Goal: Task Accomplishment & Management: Manage account settings

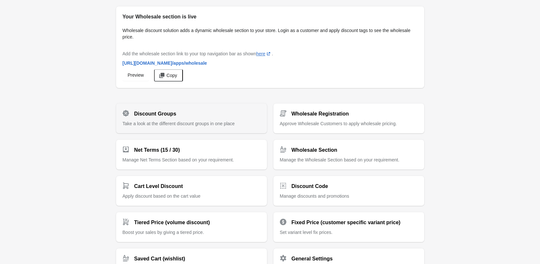
click at [152, 118] on div "Discount Groups Take a look at the different discount groups in one place" at bounding box center [191, 116] width 138 height 22
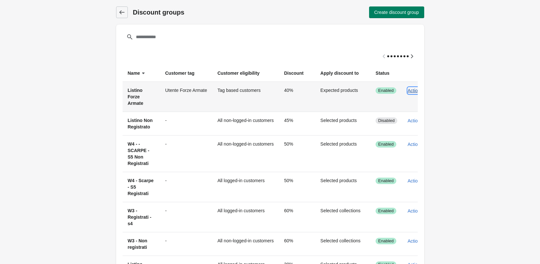
click at [414, 89] on span "Actions" at bounding box center [414, 90] width 15 height 5
click at [413, 122] on span "Edit" at bounding box center [412, 121] width 15 height 6
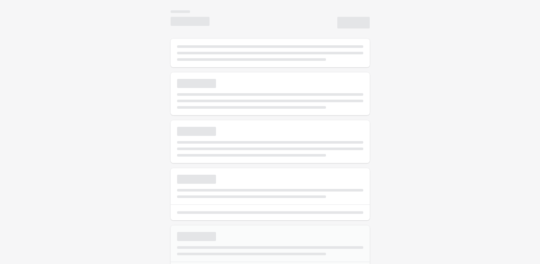
select select "*"
type input "**********"
type input "**"
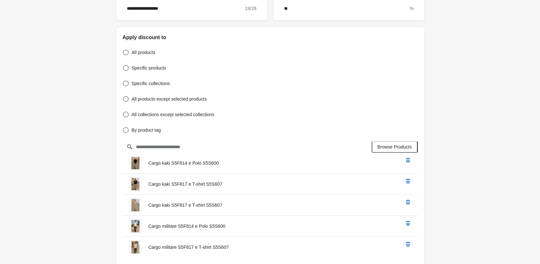
scroll to position [259, 0]
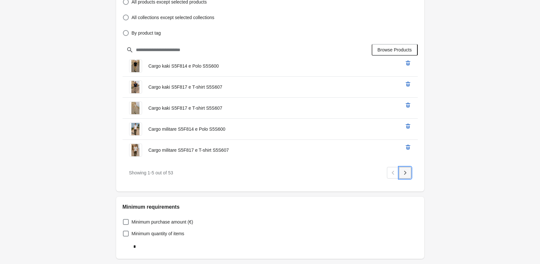
click at [401, 175] on icon "Next" at bounding box center [404, 173] width 6 height 6
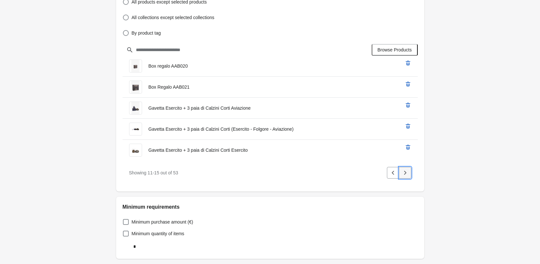
click at [401, 175] on icon "Next" at bounding box center [404, 173] width 6 height 6
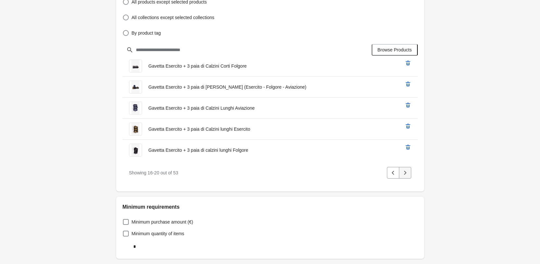
click at [401, 175] on icon "Next" at bounding box center [404, 173] width 6 height 6
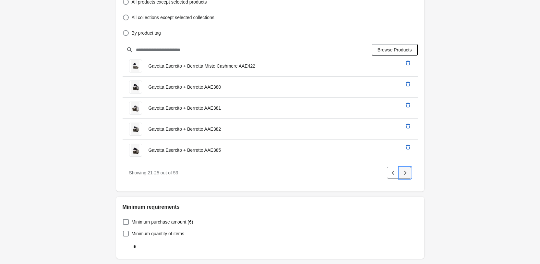
click at [401, 175] on icon "Next" at bounding box center [404, 173] width 6 height 6
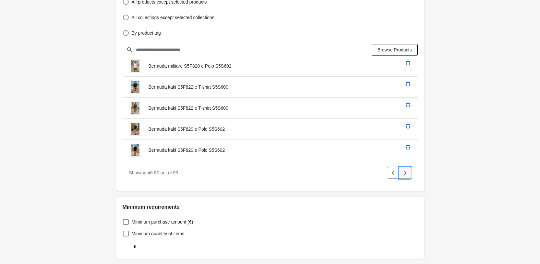
click at [401, 175] on icon "Next" at bounding box center [404, 173] width 6 height 6
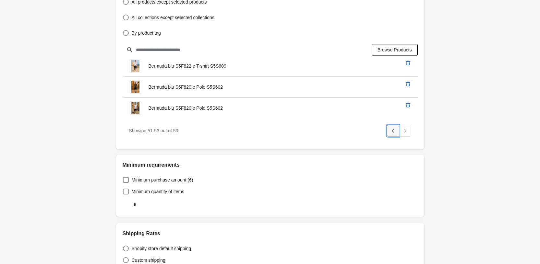
click at [392, 130] on icon "Previous" at bounding box center [393, 131] width 6 height 6
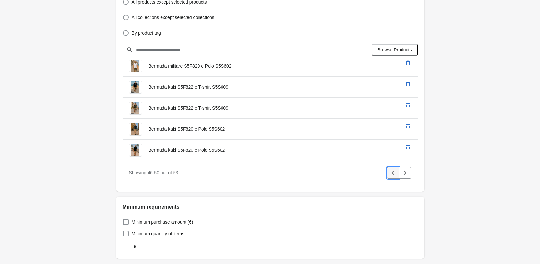
click at [389, 172] on button "Previous" at bounding box center [393, 173] width 12 height 12
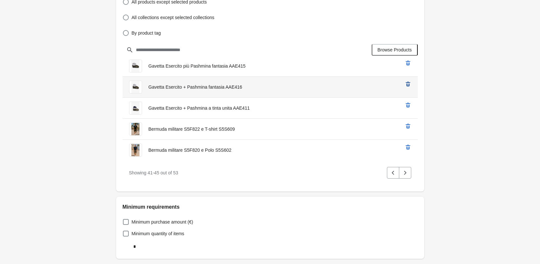
click at [392, 177] on button "Previous" at bounding box center [393, 173] width 12 height 12
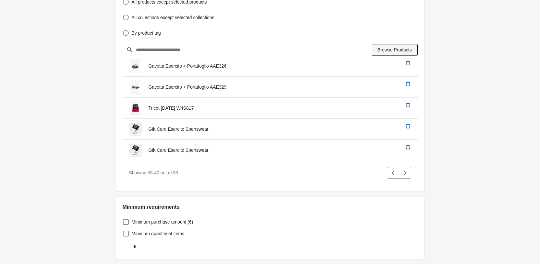
click at [396, 48] on span "Browse Products" at bounding box center [394, 49] width 34 height 5
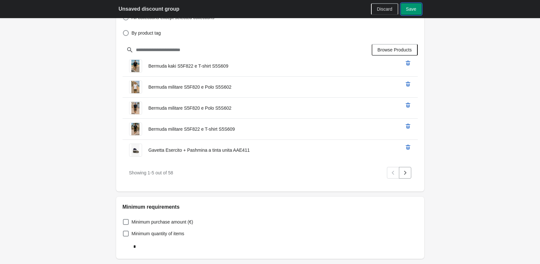
click at [413, 11] on span "Save" at bounding box center [411, 8] width 10 height 5
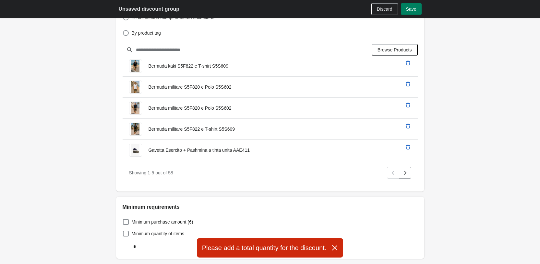
scroll to position [421, 0]
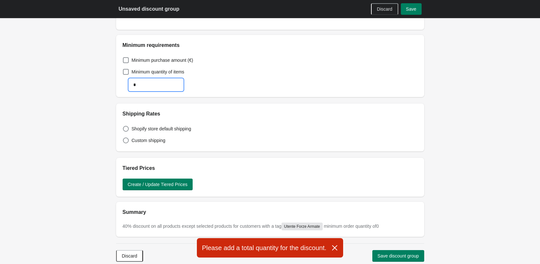
click at [171, 88] on input "*" at bounding box center [156, 85] width 54 height 12
click at [123, 71] on span at bounding box center [126, 72] width 6 height 6
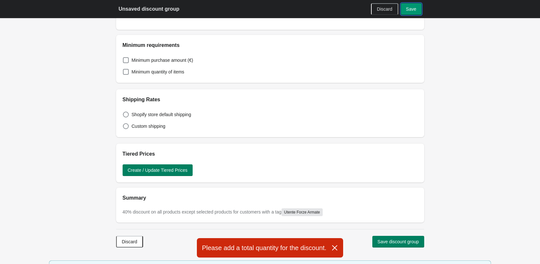
click at [420, 12] on button "Save" at bounding box center [411, 9] width 21 height 12
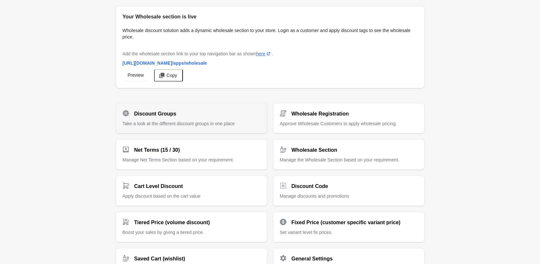
click at [193, 125] on span "Take a look at the different discount groups in one place" at bounding box center [178, 123] width 112 height 5
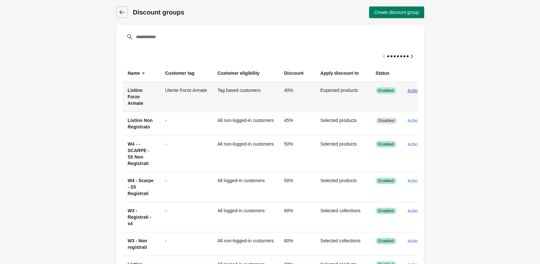
click at [414, 90] on span "Actions" at bounding box center [414, 90] width 15 height 5
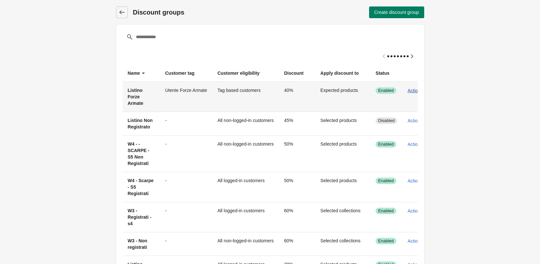
click at [412, 91] on span "Actions" at bounding box center [414, 90] width 15 height 5
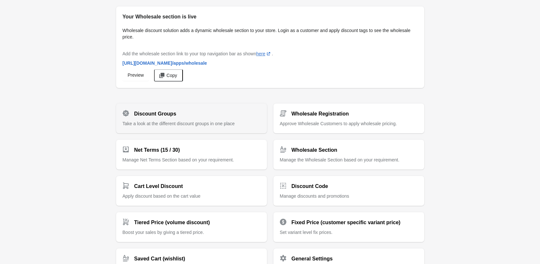
click at [151, 124] on span "Take a look at the different discount groups in one place" at bounding box center [178, 123] width 112 height 5
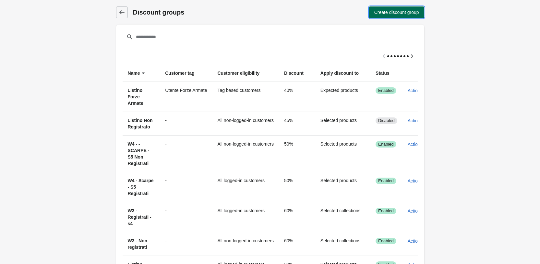
click at [387, 10] on span "Create discount group" at bounding box center [396, 12] width 45 height 5
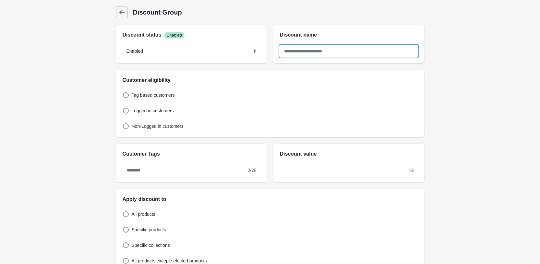
click at [304, 50] on input "text" at bounding box center [349, 51] width 138 height 12
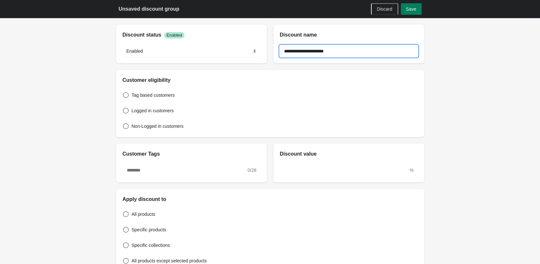
type input "**********"
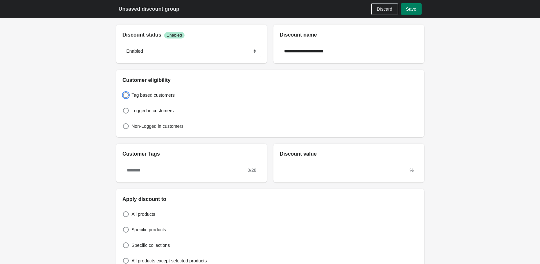
click at [149, 117] on div "Tag based customers Logged in customers Non-Logged in customers" at bounding box center [269, 107] width 295 height 47
click at [151, 113] on span "Logged in customers" at bounding box center [153, 111] width 42 height 6
click at [152, 111] on span "Logged in customers" at bounding box center [153, 111] width 42 height 6
click at [159, 97] on span "Tag based customers" at bounding box center [153, 95] width 43 height 6
click at [166, 175] on input "text" at bounding box center [184, 171] width 124 height 12
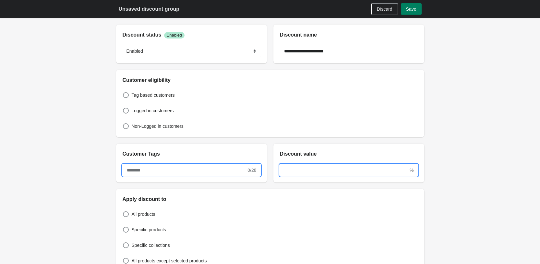
click at [167, 175] on input "text" at bounding box center [184, 171] width 124 height 12
type input "*"
type input "**********"
click at [313, 171] on input "text" at bounding box center [344, 171] width 129 height 12
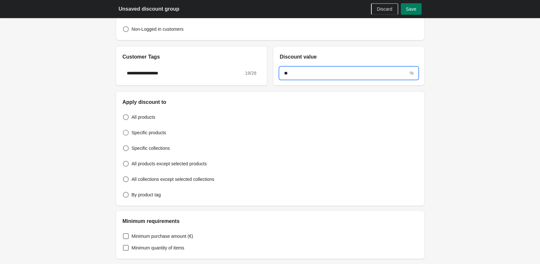
type input "**"
click at [127, 129] on label "Specific products" at bounding box center [144, 132] width 44 height 9
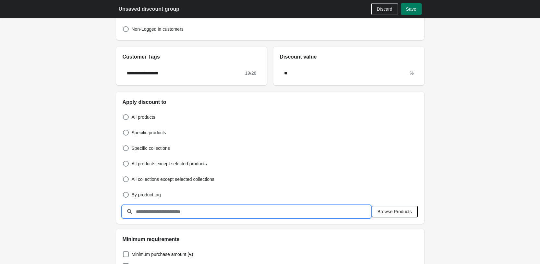
click at [180, 214] on input "text" at bounding box center [252, 212] width 235 height 12
type input "**"
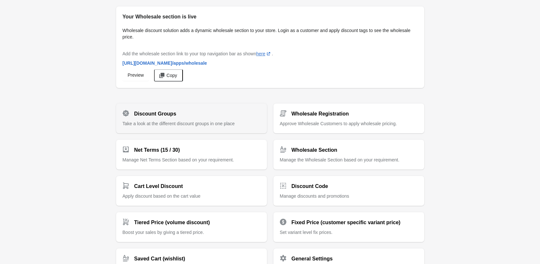
click at [161, 108] on div "Discount Groups" at bounding box center [188, 111] width 143 height 13
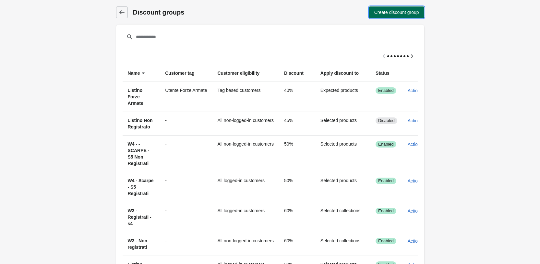
click at [376, 11] on span "Create discount group" at bounding box center [396, 12] width 45 height 5
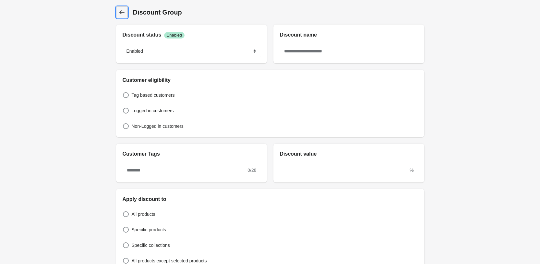
click at [126, 15] on link "Discount Group" at bounding box center [122, 12] width 12 height 12
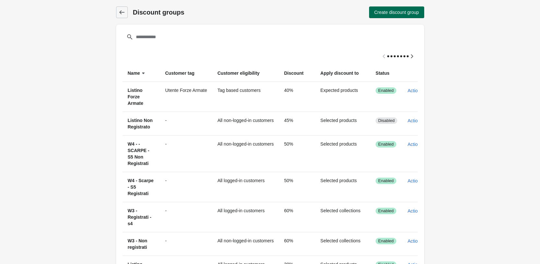
drag, startPoint x: 424, startPoint y: 5, endPoint x: 413, endPoint y: 7, distance: 10.9
click at [422, 10] on div "Discount groups Discount groups Create discount group" at bounding box center [270, 12] width 308 height 25
click at [413, 7] on button "Create discount group" at bounding box center [396, 12] width 55 height 12
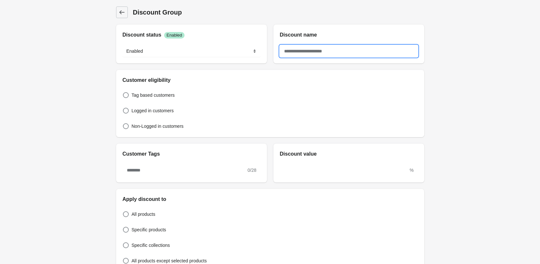
click at [308, 52] on input "text" at bounding box center [349, 51] width 138 height 12
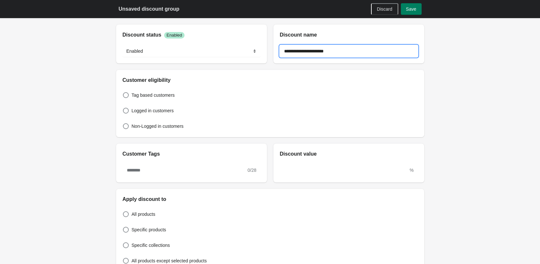
type input "**********"
click at [201, 167] on input "text" at bounding box center [184, 171] width 124 height 12
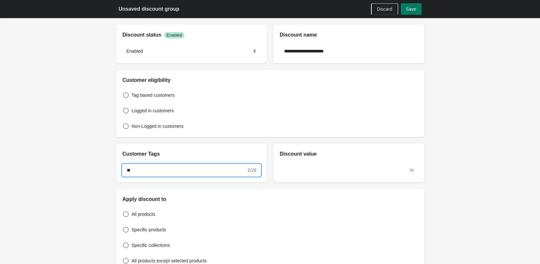
type input "*"
type input "**********"
click at [322, 172] on input "text" at bounding box center [344, 171] width 129 height 12
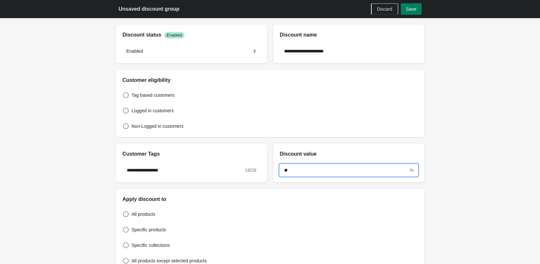
scroll to position [97, 0]
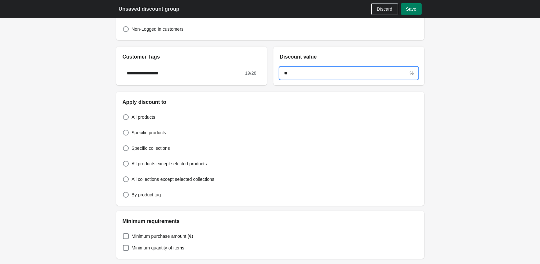
type input "**"
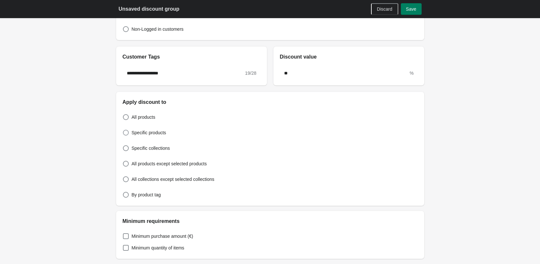
click at [145, 133] on span "Specific products" at bounding box center [149, 133] width 35 height 6
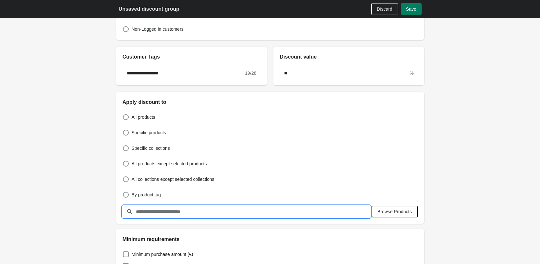
drag, startPoint x: 173, startPoint y: 214, endPoint x: 343, endPoint y: 215, distance: 170.1
click at [182, 215] on input "text" at bounding box center [252, 212] width 235 height 12
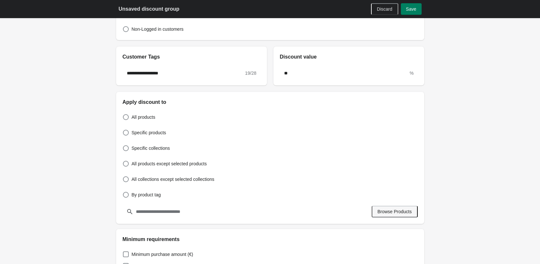
click at [409, 212] on span "Browse Products" at bounding box center [394, 211] width 34 height 5
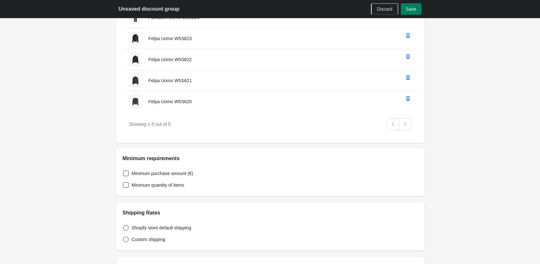
scroll to position [389, 0]
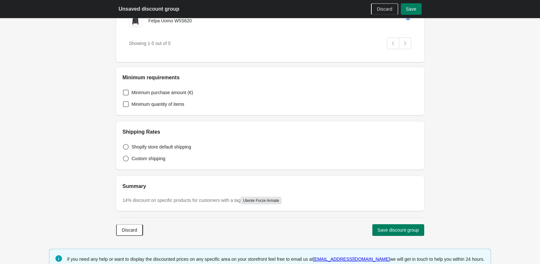
click at [378, 224] on div "Discard Save discount group" at bounding box center [268, 229] width 310 height 14
click at [381, 228] on span "Save discount group" at bounding box center [397, 230] width 41 height 5
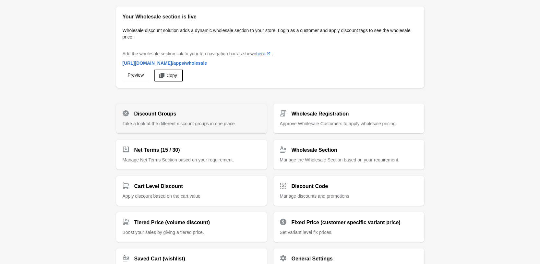
click at [181, 111] on div "Discount Groups" at bounding box center [188, 111] width 143 height 13
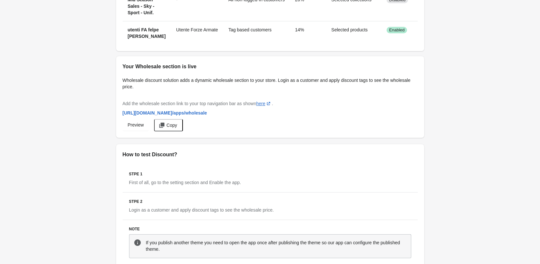
scroll to position [669, 0]
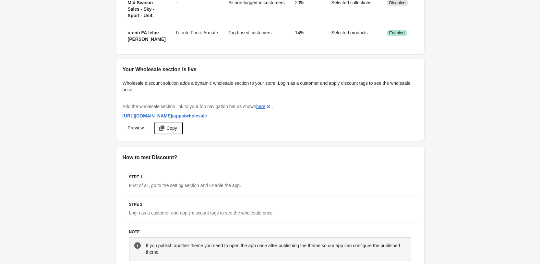
click at [419, 134] on span "Edit" at bounding box center [412, 136] width 15 height 6
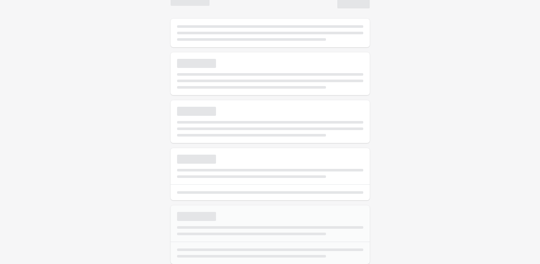
select select "*"
type input "**********"
type input "**"
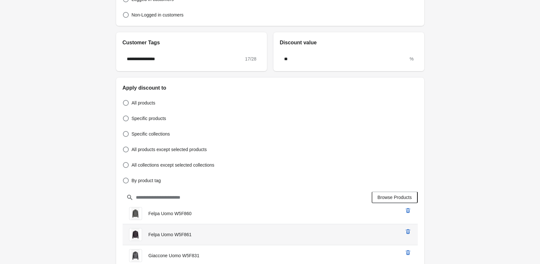
scroll to position [194, 0]
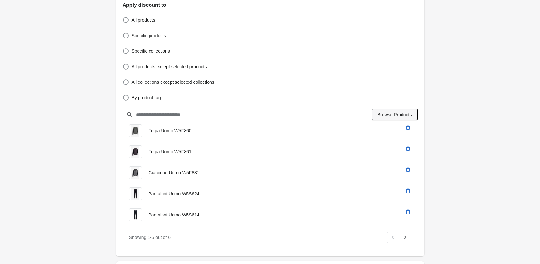
click at [387, 115] on span "Browse Products" at bounding box center [394, 114] width 34 height 5
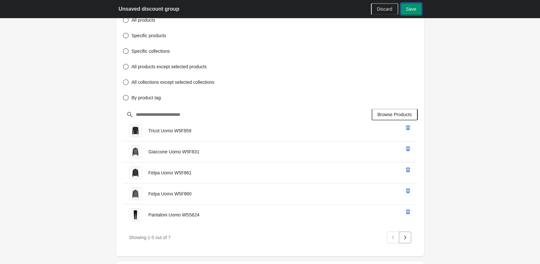
click at [415, 7] on span "Save" at bounding box center [411, 8] width 10 height 5
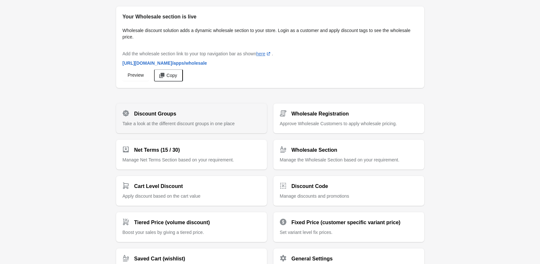
click at [192, 122] on span "Take a look at the different discount groups in one place" at bounding box center [178, 123] width 112 height 5
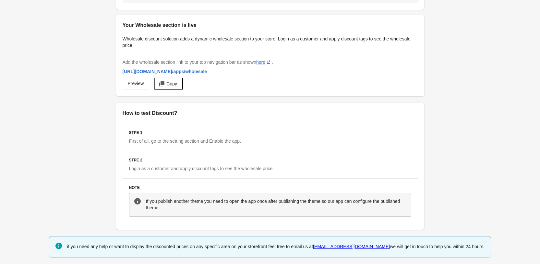
scroll to position [713, 0]
click at [406, 95] on button "Edit" at bounding box center [412, 91] width 20 height 13
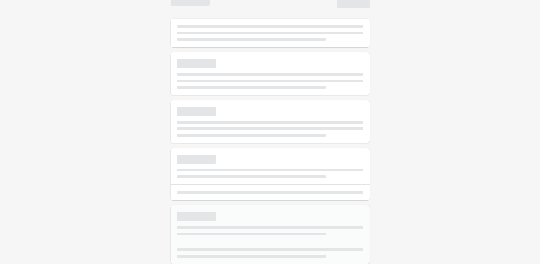
select select "*"
type input "**********"
type input "**"
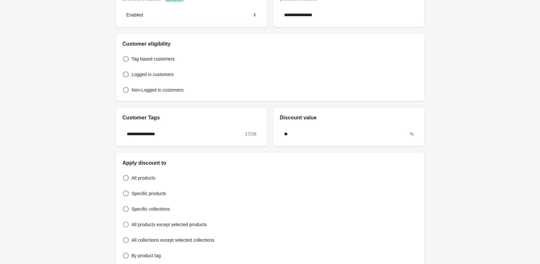
scroll to position [97, 0]
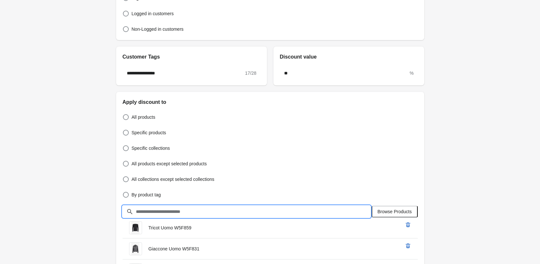
drag, startPoint x: 321, startPoint y: 216, endPoint x: 343, endPoint y: 211, distance: 22.3
click at [321, 216] on input "text" at bounding box center [252, 212] width 235 height 12
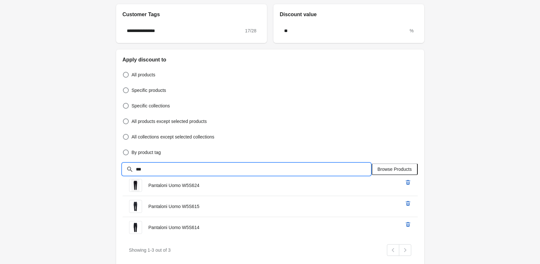
scroll to position [162, 0]
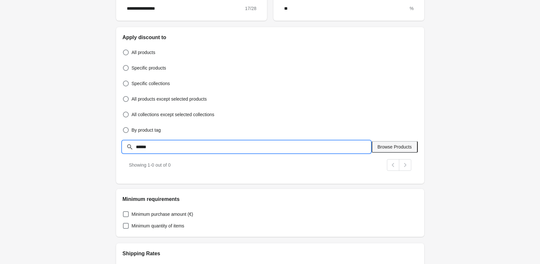
type input "******"
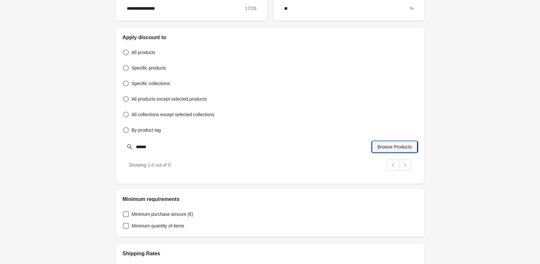
click at [408, 146] on span "Browse Products" at bounding box center [394, 147] width 34 height 5
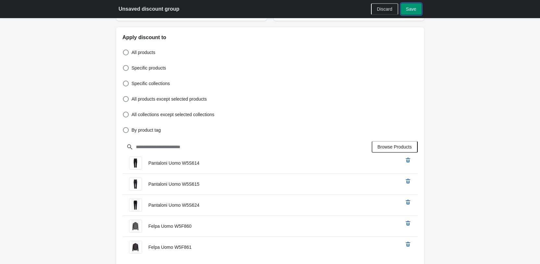
click at [412, 9] on span "Save" at bounding box center [411, 8] width 10 height 5
